Goal: Task Accomplishment & Management: Manage account settings

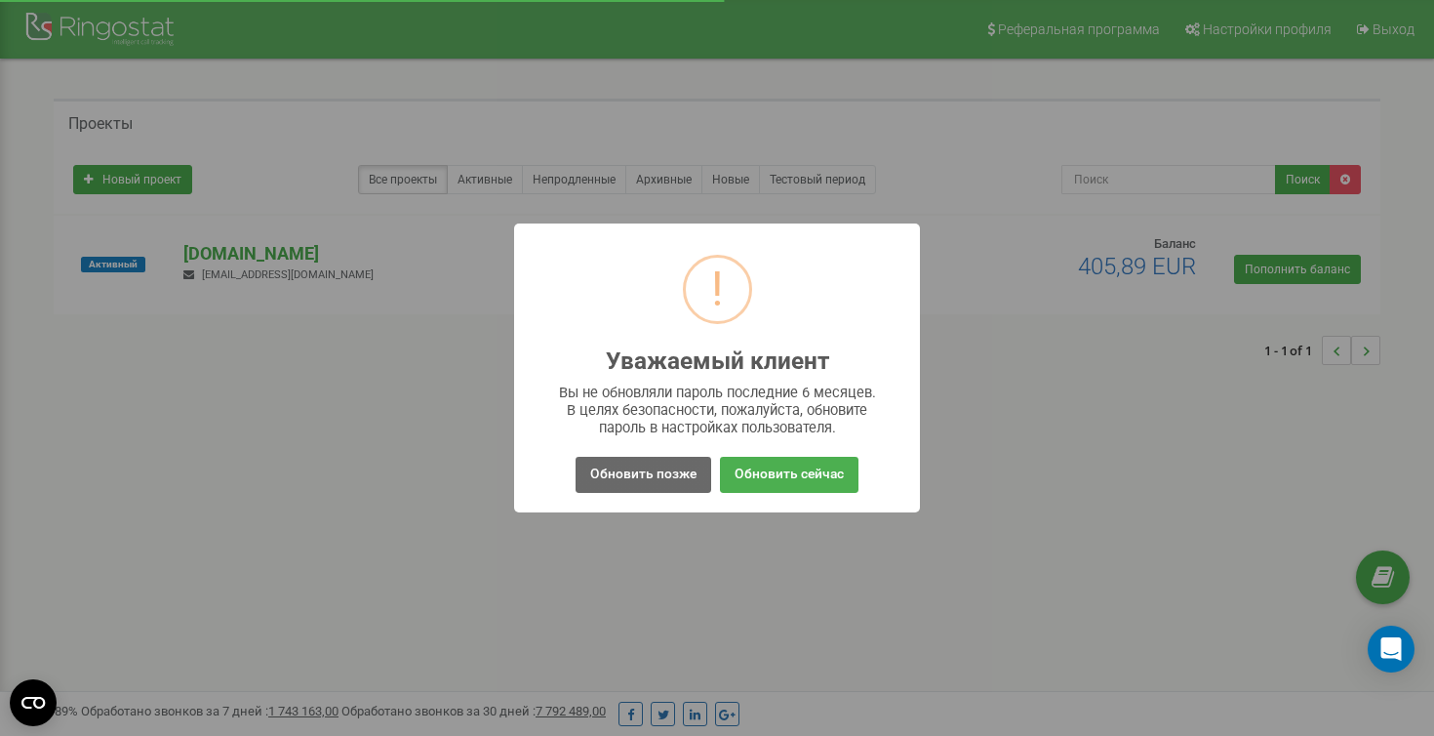
click at [635, 473] on button "Обновить позже" at bounding box center [644, 475] width 136 height 36
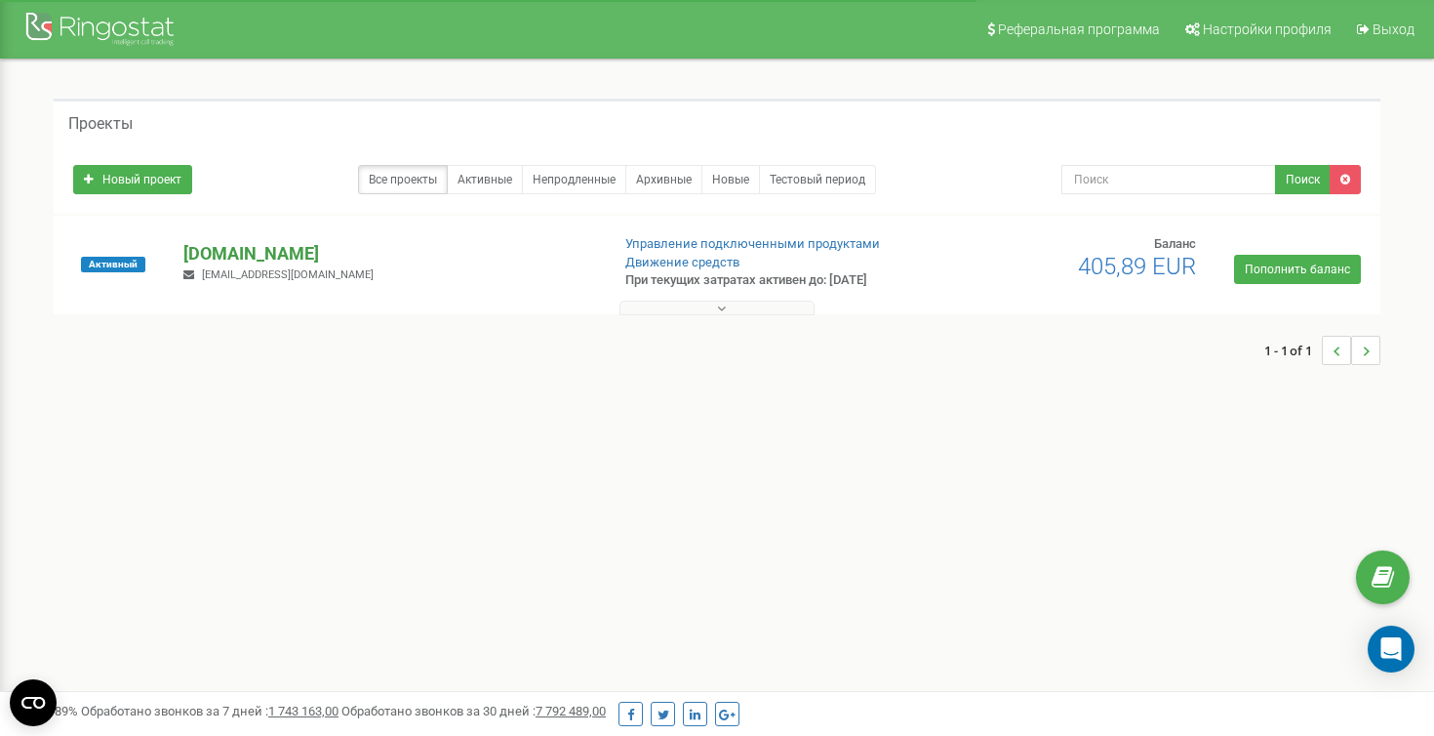
click at [296, 246] on p "[DOMAIN_NAME]" at bounding box center [388, 253] width 410 height 25
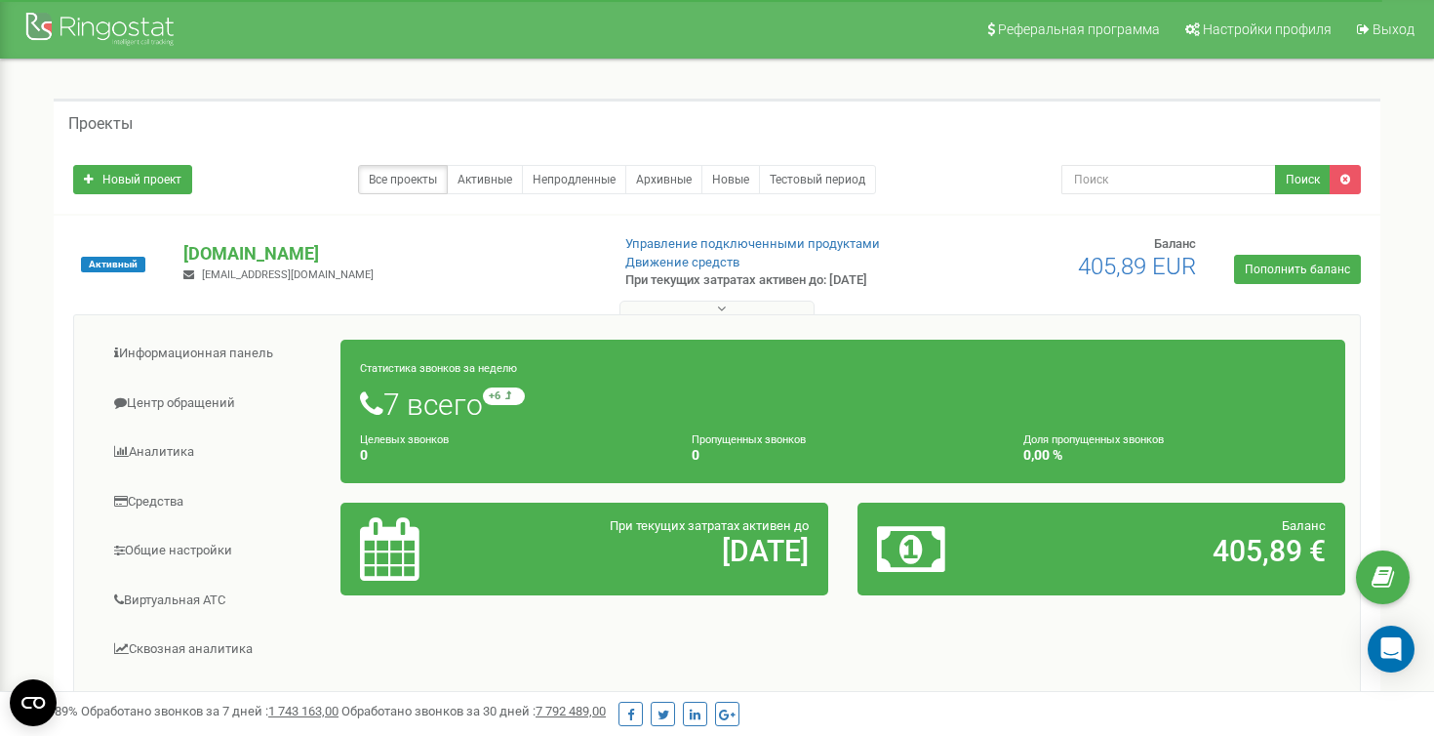
click at [418, 413] on h1 "7 всего +6 относительно прошлой недели" at bounding box center [843, 403] width 966 height 33
click at [153, 400] on link "Центр обращений" at bounding box center [215, 404] width 253 height 48
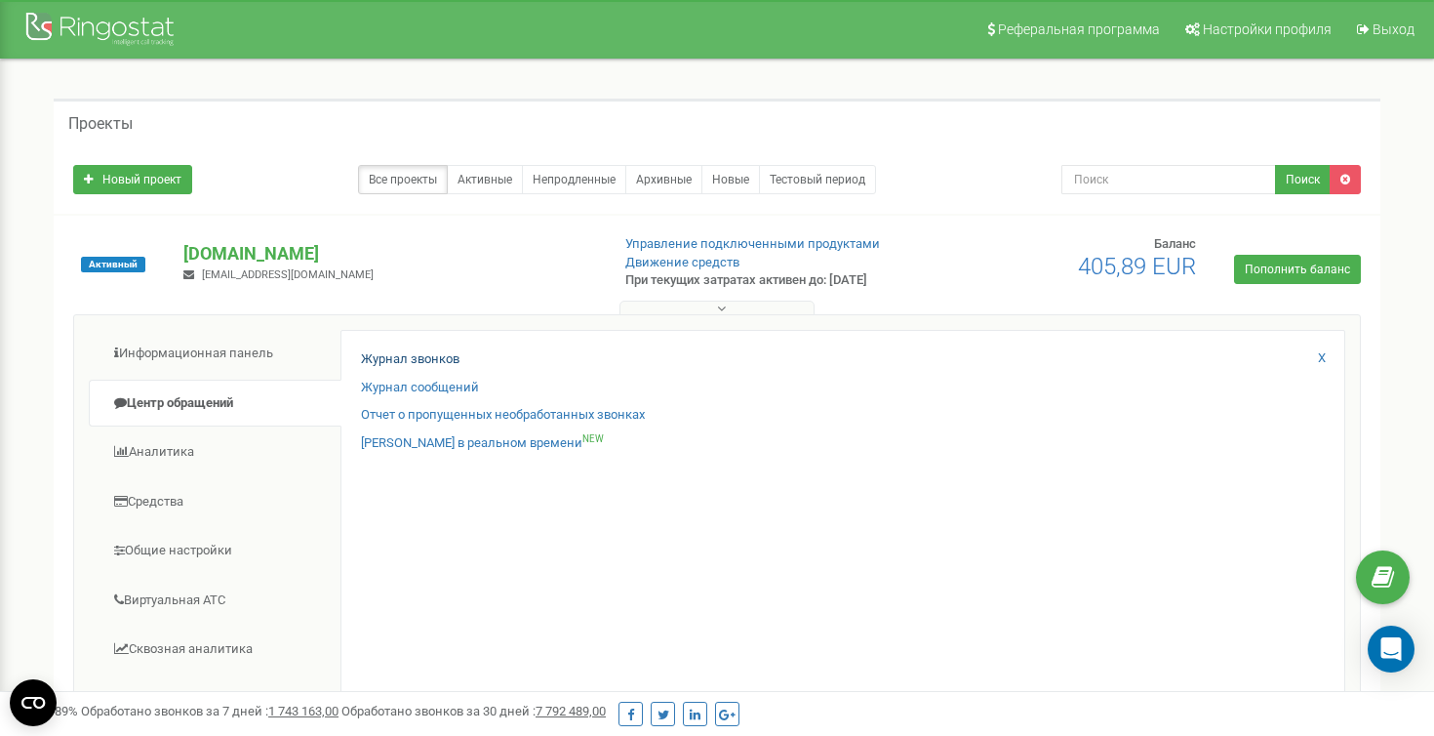
click at [427, 359] on link "Журнал звонков" at bounding box center [410, 359] width 99 height 19
